Goal: Information Seeking & Learning: Learn about a topic

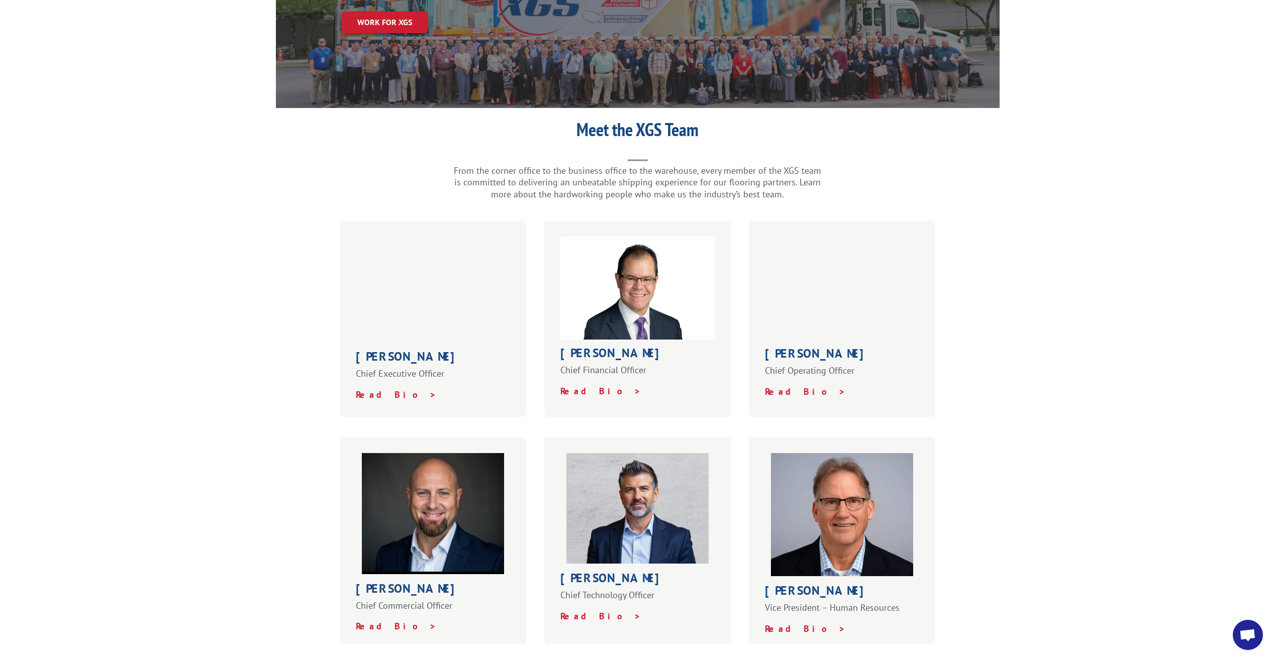
scroll to position [151, 0]
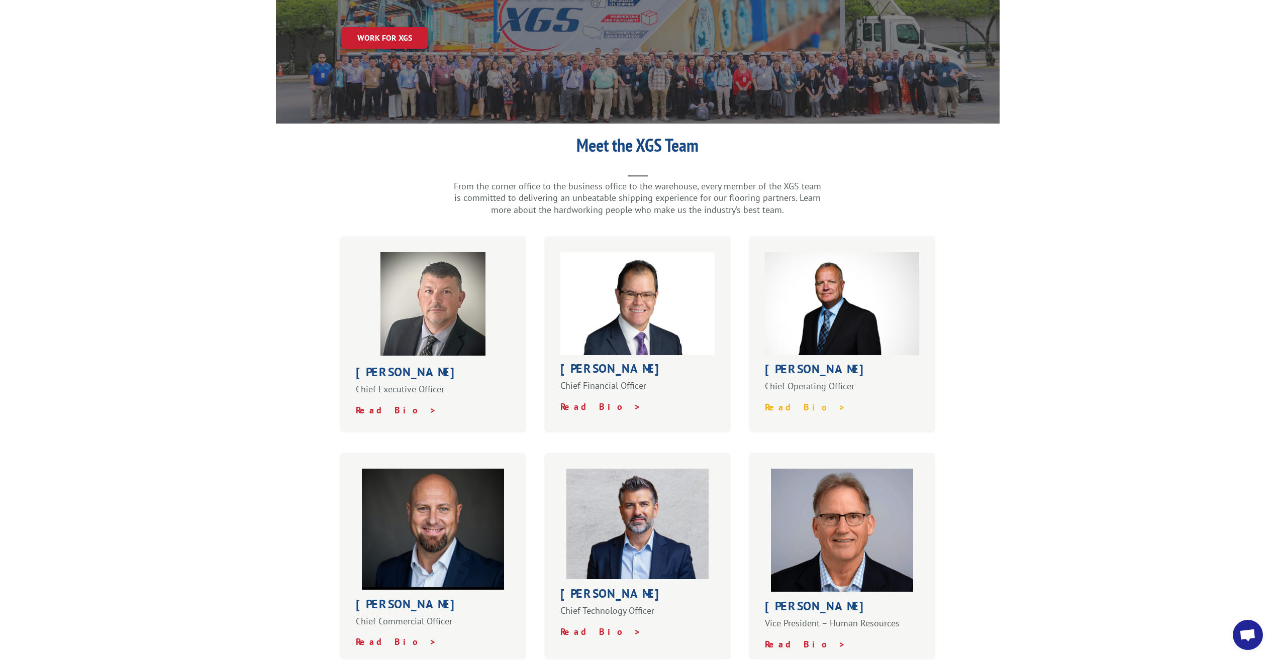
click at [631, 298] on strong "Read Bio >" at bounding box center [805, 407] width 81 height 12
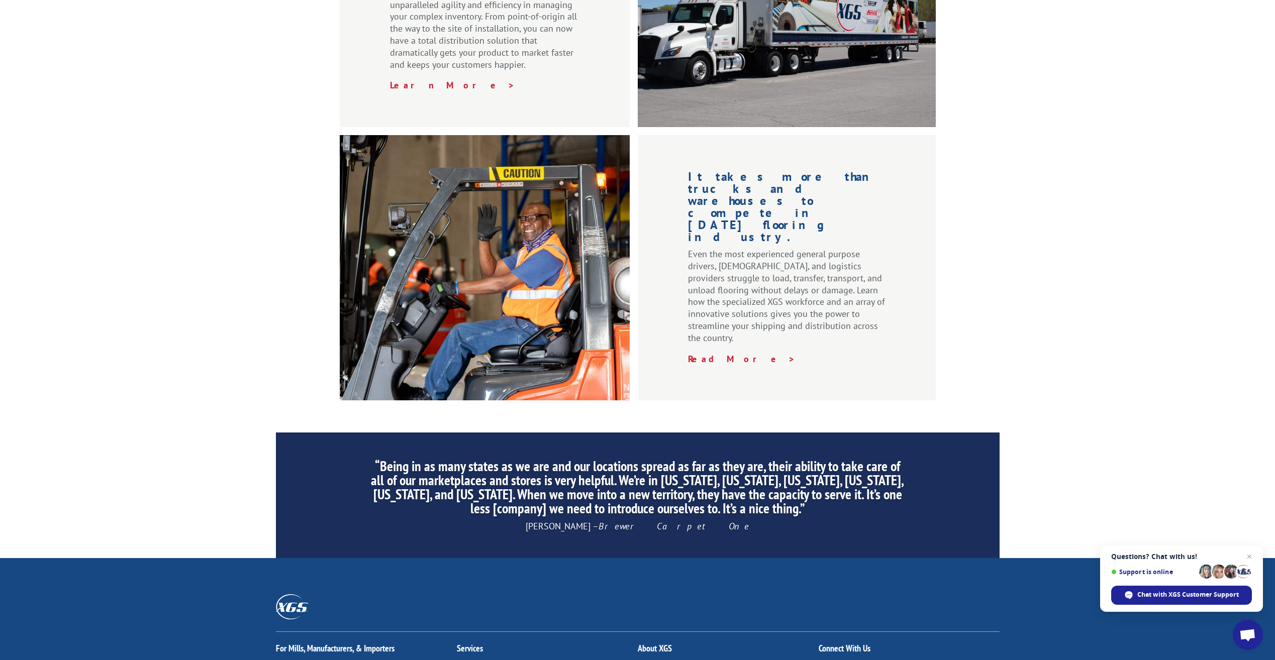
scroll to position [1198, 0]
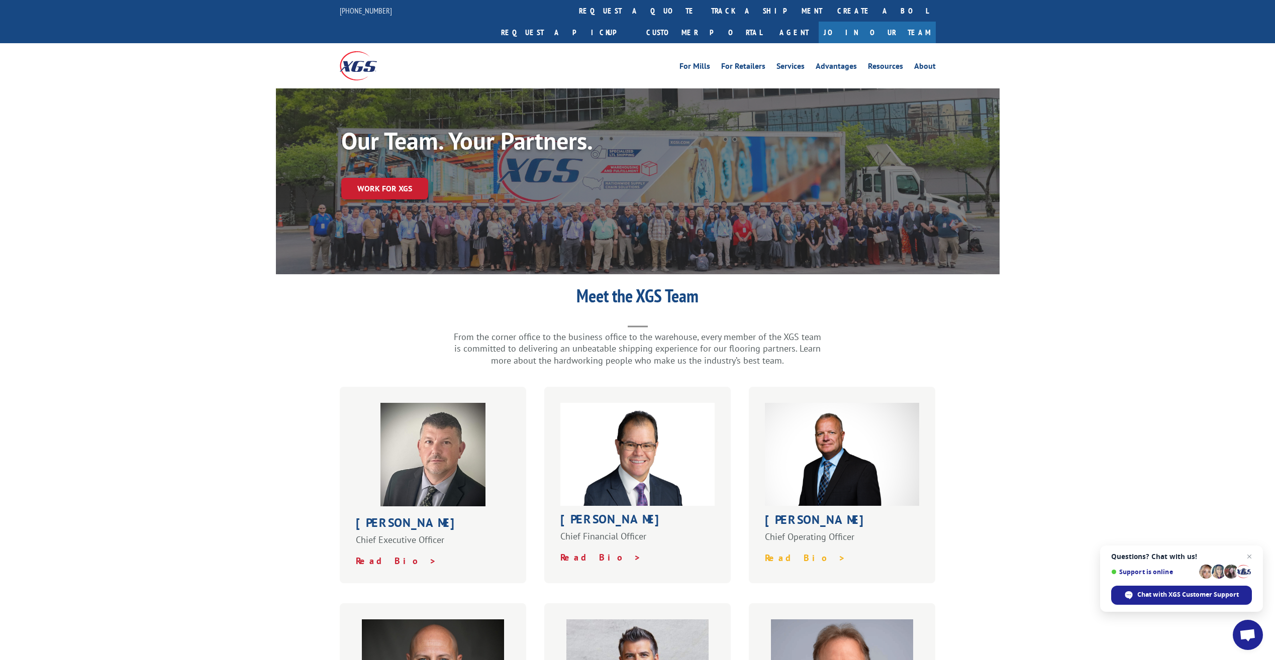
click at [787, 552] on strong "Read Bio >" at bounding box center [805, 558] width 81 height 12
